Goal: Transaction & Acquisition: Purchase product/service

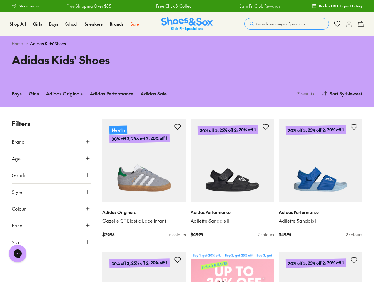
click at [287, 24] on span "Search our range of products" at bounding box center [280, 23] width 49 height 5
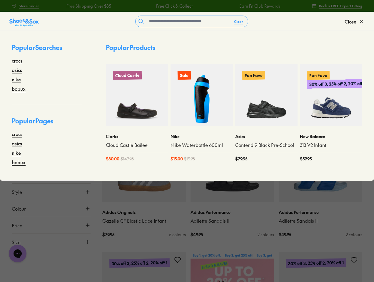
click at [239, 21] on button "Clear" at bounding box center [238, 21] width 19 height 11
click at [355, 21] on span "Close" at bounding box center [351, 21] width 12 height 7
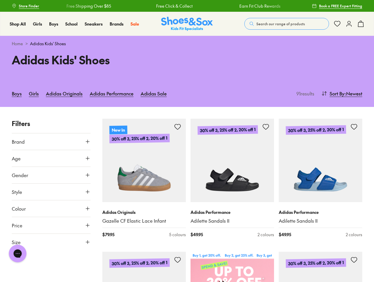
click at [361, 24] on icon at bounding box center [360, 23] width 7 height 7
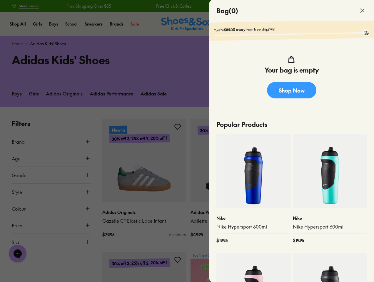
click at [341, 93] on div at bounding box center [187, 141] width 374 height 282
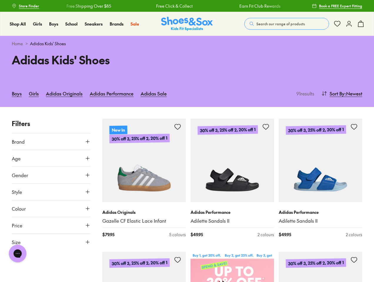
click at [51, 142] on button "Brand" at bounding box center [51, 141] width 79 height 16
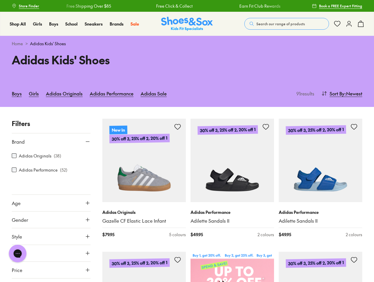
click at [51, 158] on div "Adidas Originals ( 38 )" at bounding box center [51, 155] width 79 height 7
click at [51, 175] on div "Adidas Originals ( 38 ) Adidas Performance ( 52 )" at bounding box center [51, 166] width 79 height 33
click at [51, 192] on div at bounding box center [51, 189] width 79 height 12
